Goal: Transaction & Acquisition: Obtain resource

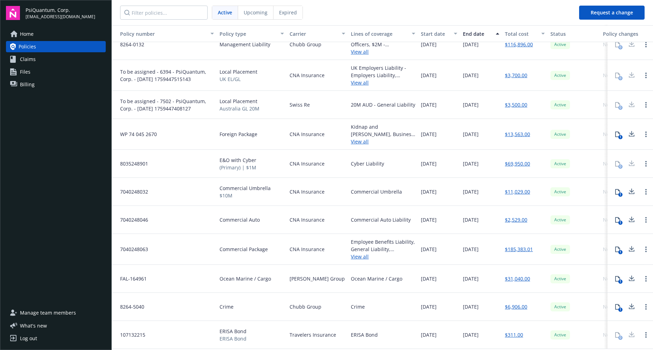
scroll to position [130, 0]
click at [645, 276] on icon "Open options" at bounding box center [645, 279] width 1 height 6
click at [198, 267] on div "FAL-164961" at bounding box center [164, 278] width 105 height 28
click at [618, 279] on div "1" at bounding box center [620, 281] width 4 height 4
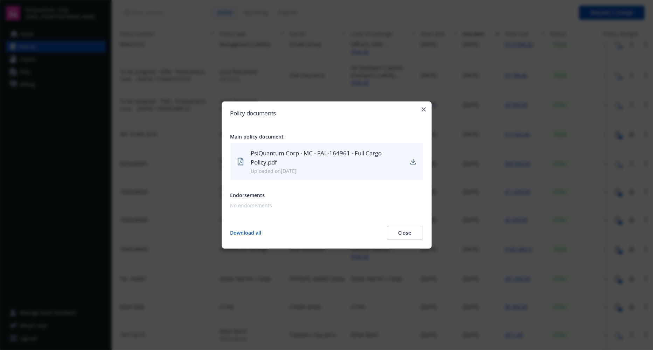
click at [413, 163] on icon "download" at bounding box center [413, 162] width 6 height 6
